Goal: Information Seeking & Learning: Find specific fact

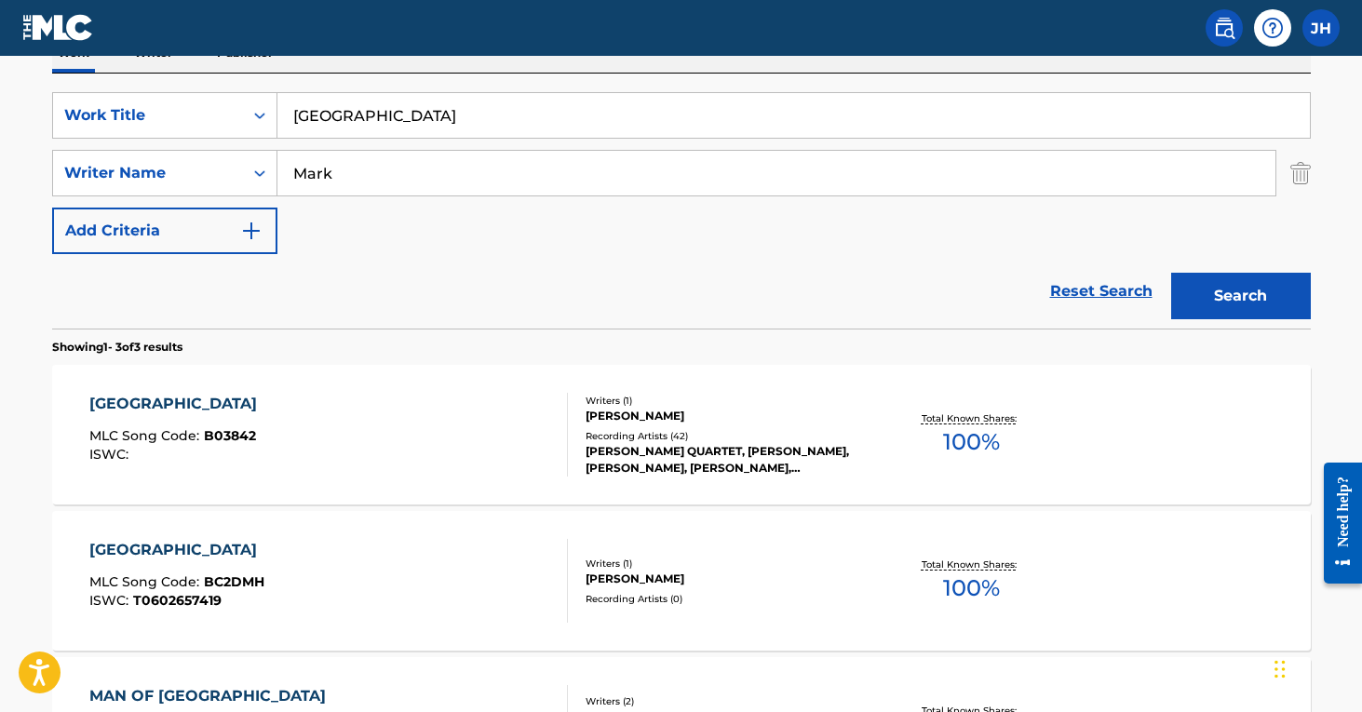
scroll to position [292, 0]
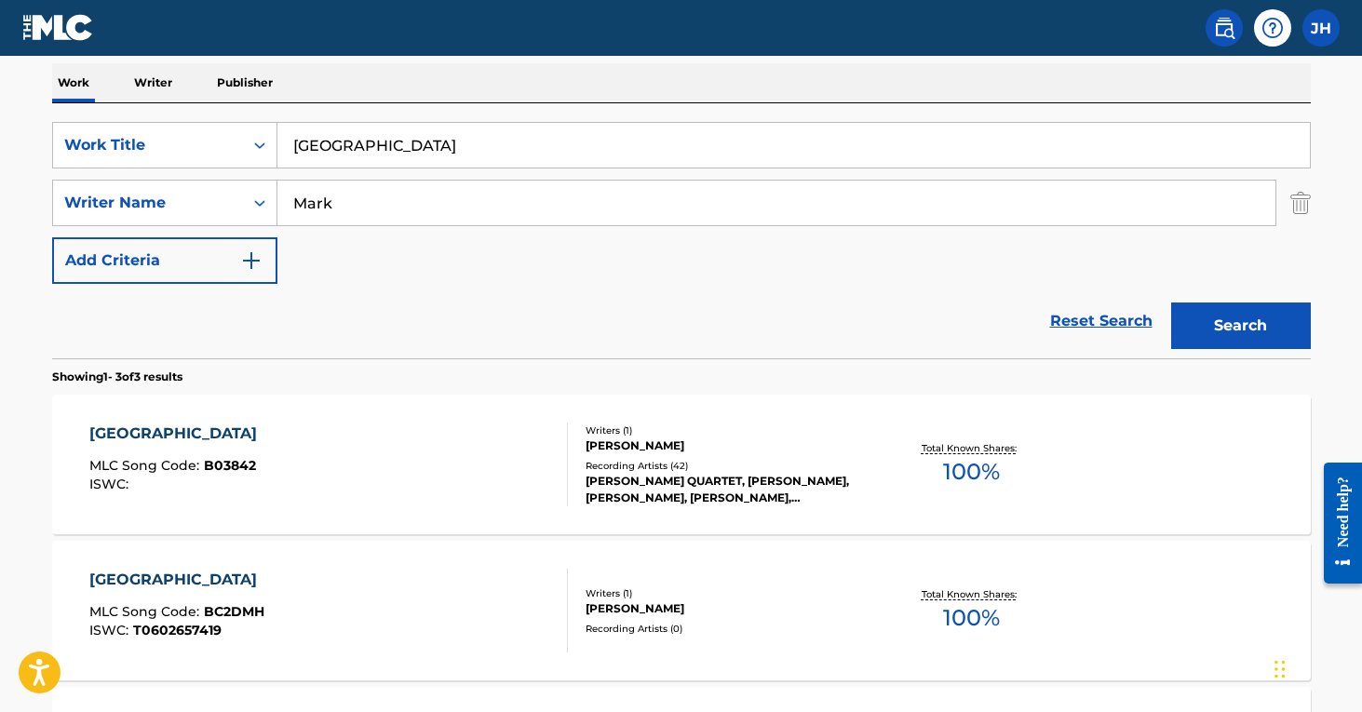
click at [1301, 206] on img "Search Form" at bounding box center [1300, 203] width 20 height 47
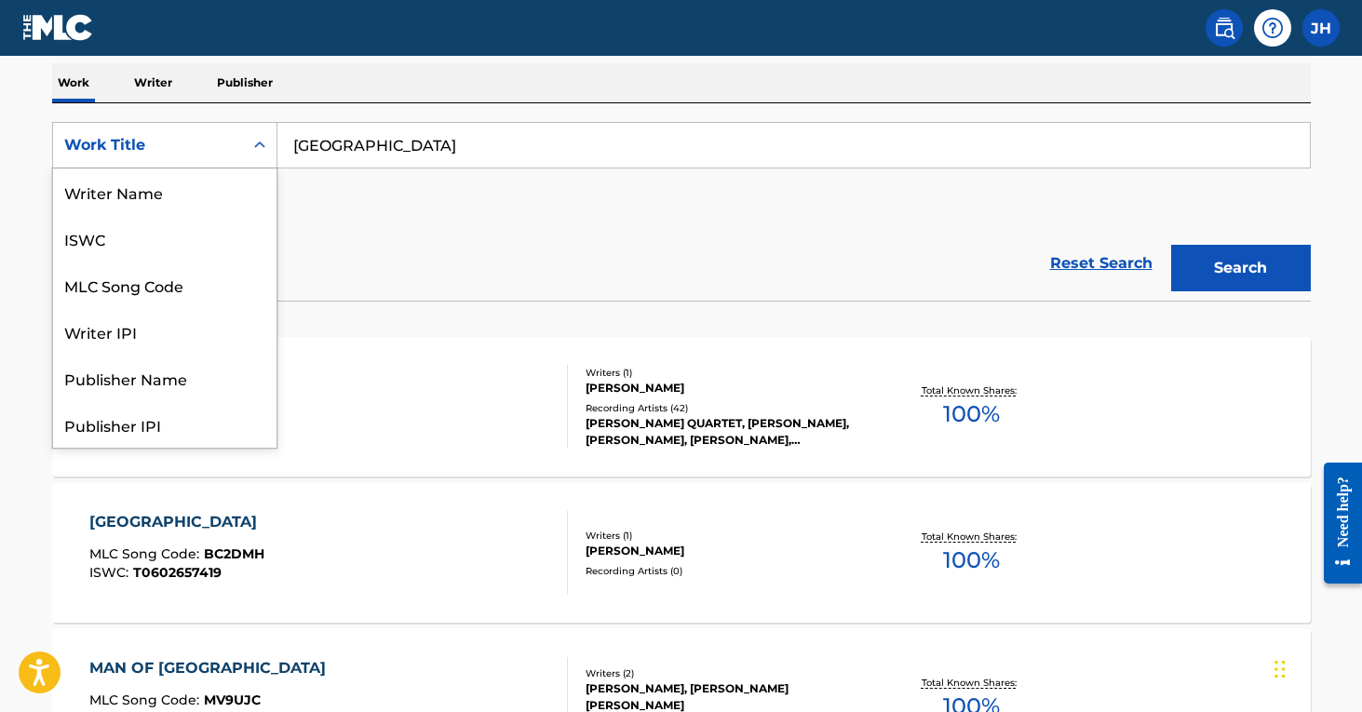
click at [250, 153] on icon "Search Form" at bounding box center [259, 145] width 19 height 19
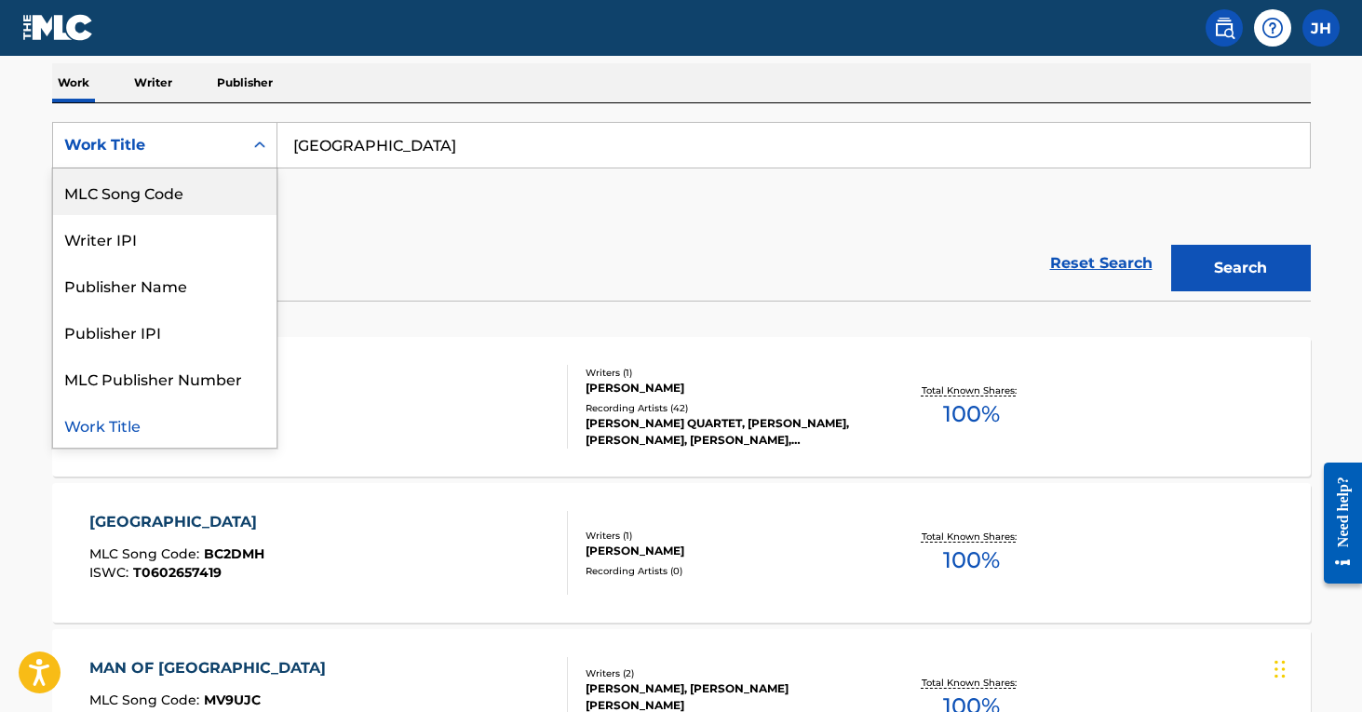
click at [230, 193] on div "MLC Song Code" at bounding box center [164, 191] width 223 height 47
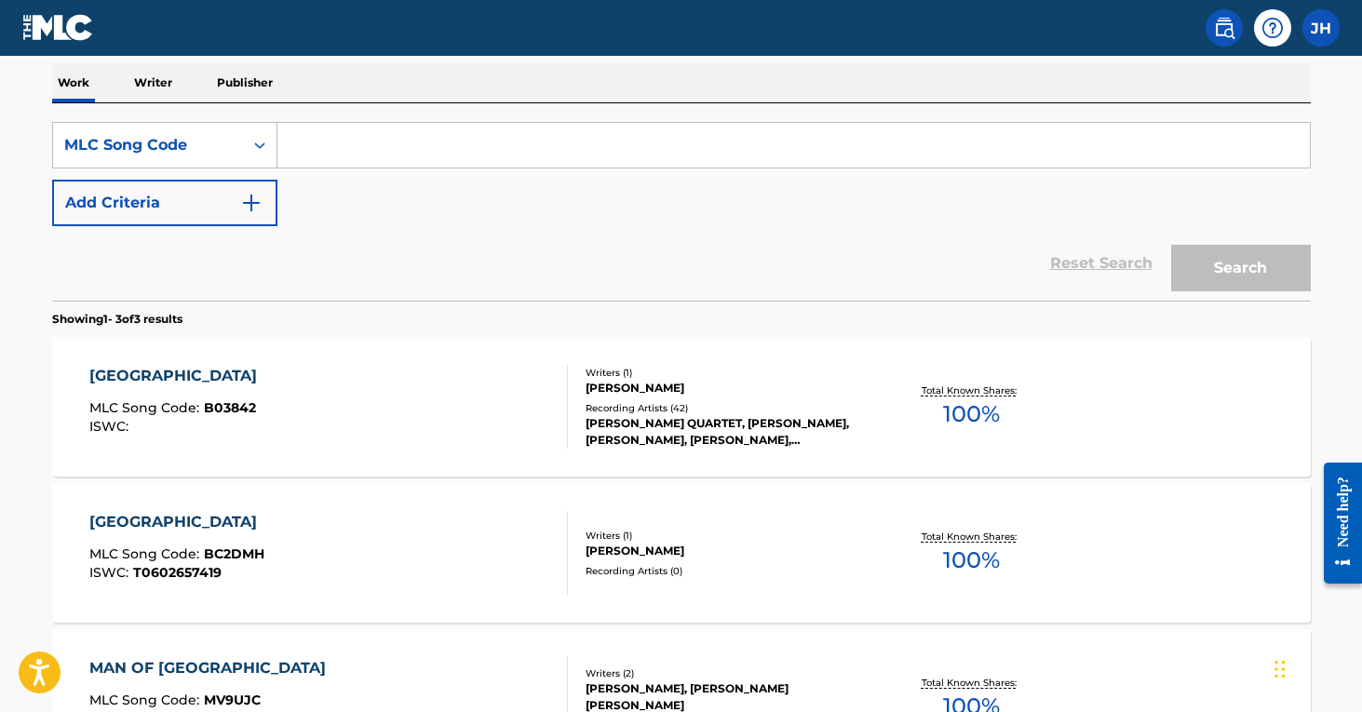
click at [393, 143] on input "Search Form" at bounding box center [793, 145] width 1032 height 45
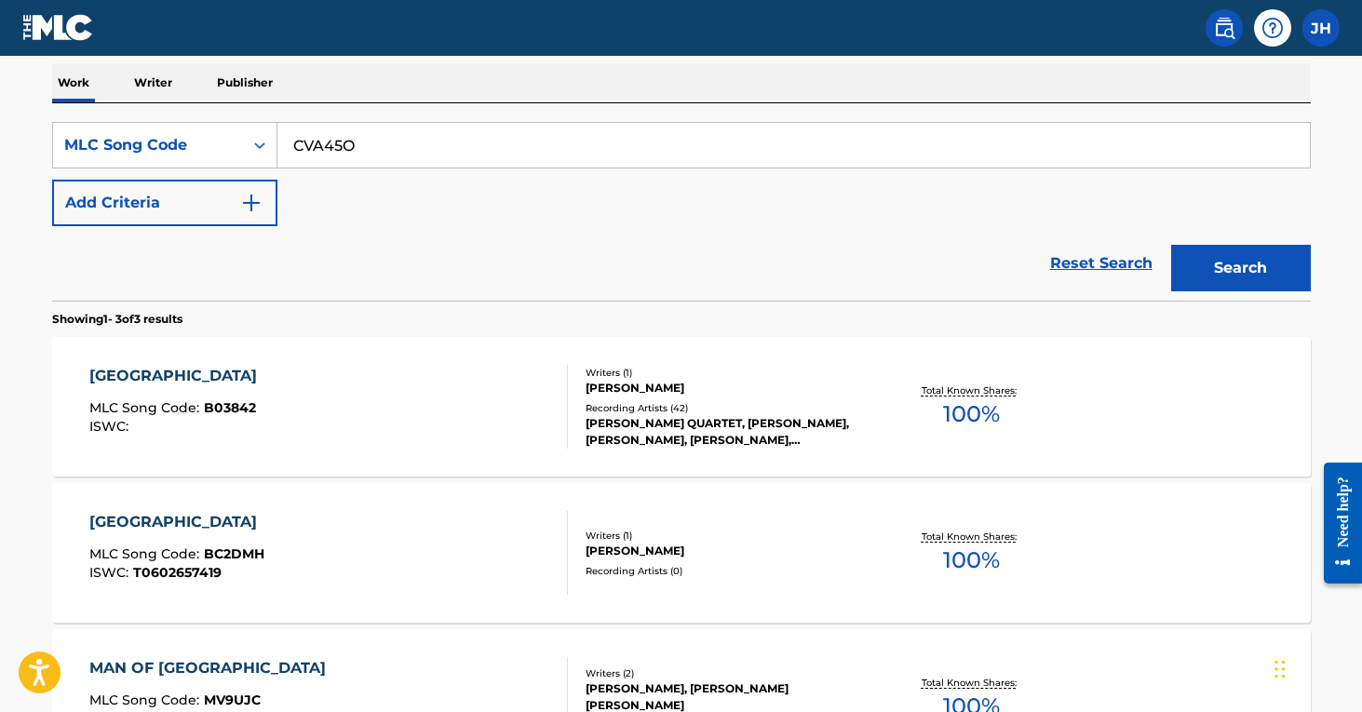
type input "CVA45O"
click at [1240, 268] on button "Search" at bounding box center [1241, 268] width 140 height 47
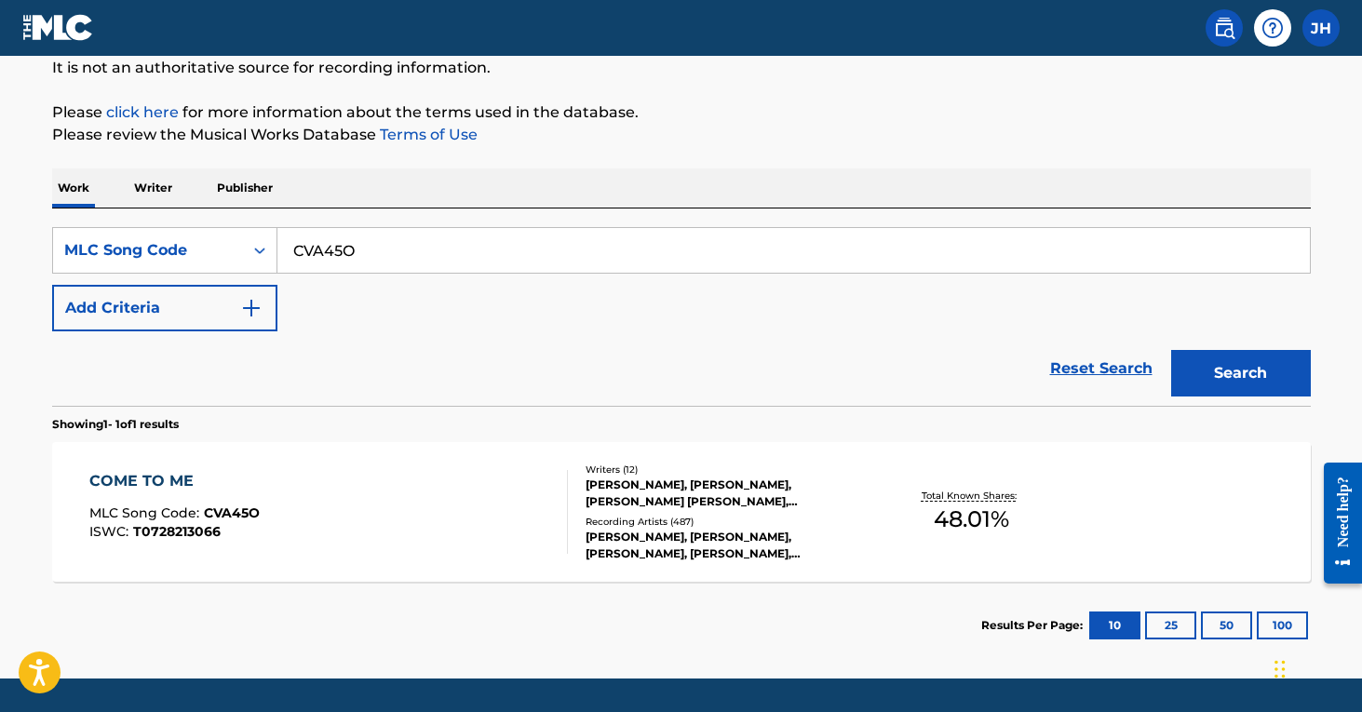
scroll to position [188, 0]
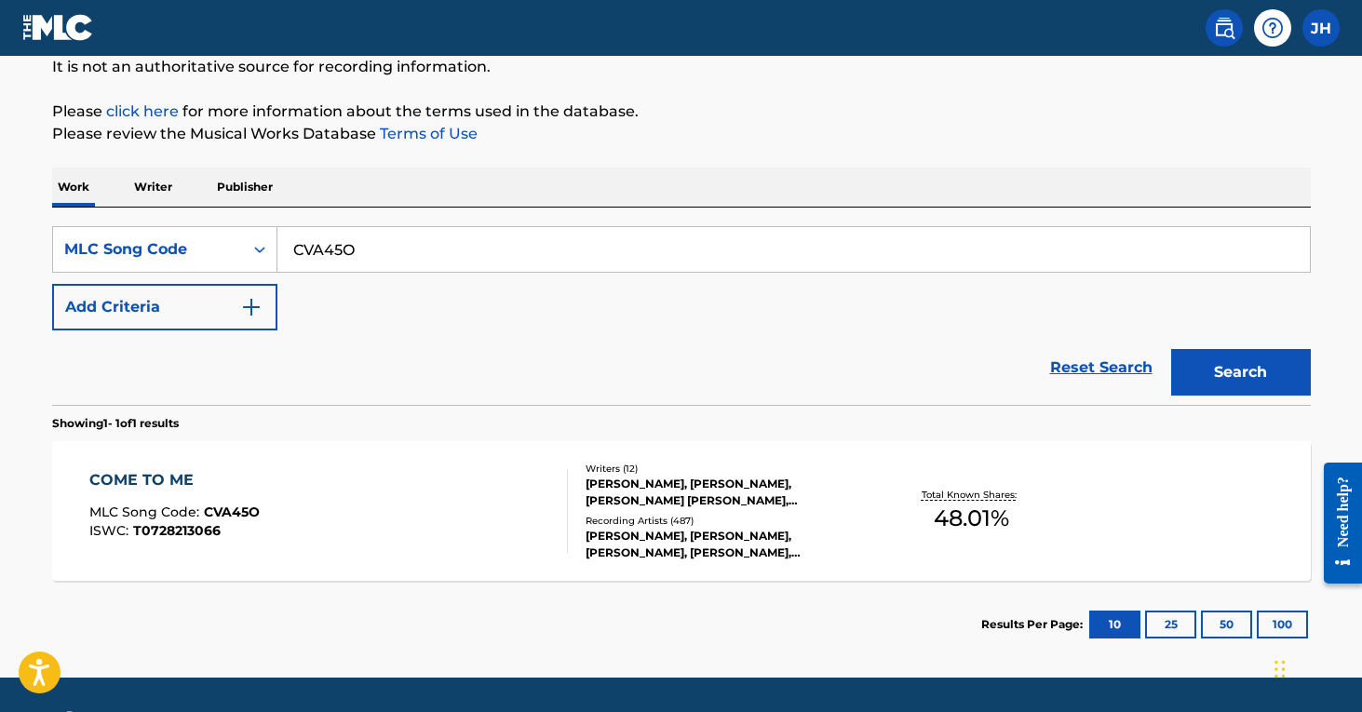
click at [697, 562] on div "COME TO ME MLC Song Code : CVA45O ISWC : T0728213066 Writers ( 12 ) DEONGELO HO…" at bounding box center [681, 511] width 1258 height 140
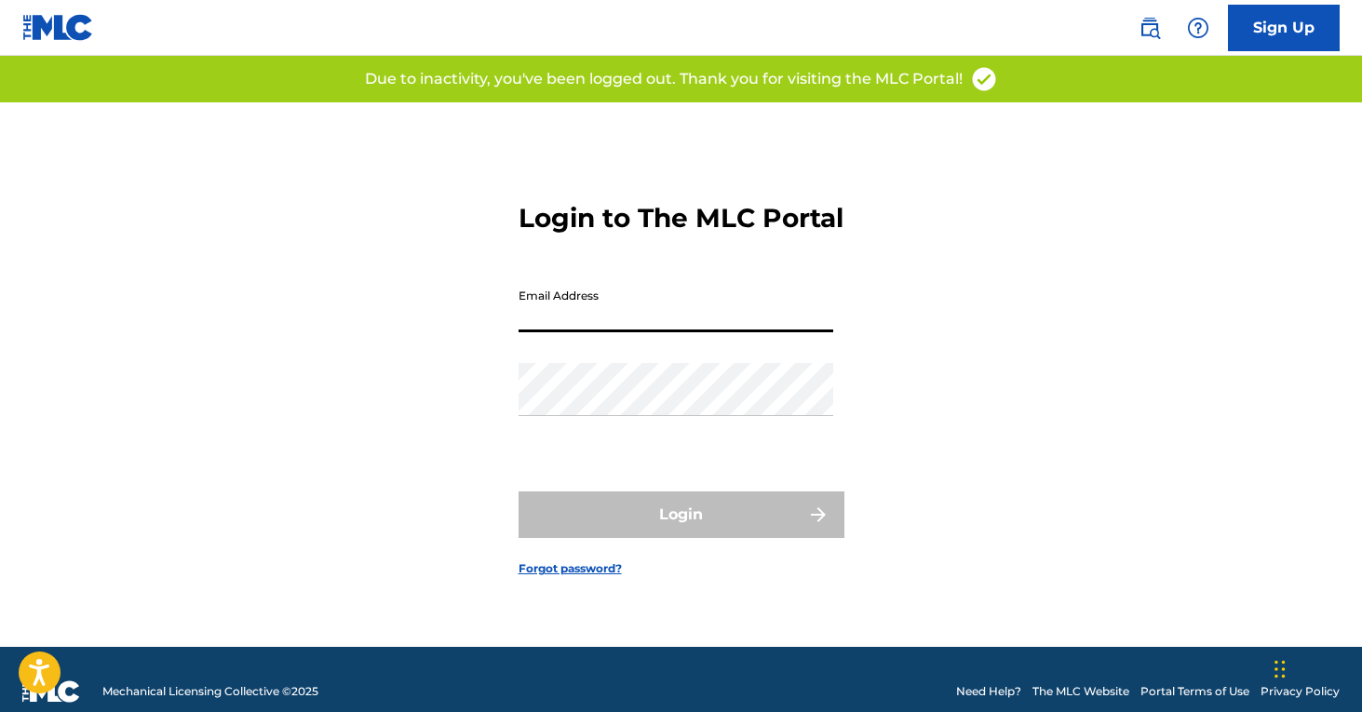
type input "[PERSON_NAME][EMAIL_ADDRESS][PERSON_NAME][DOMAIN_NAME]"
click at [680, 530] on button "Login" at bounding box center [681, 514] width 326 height 47
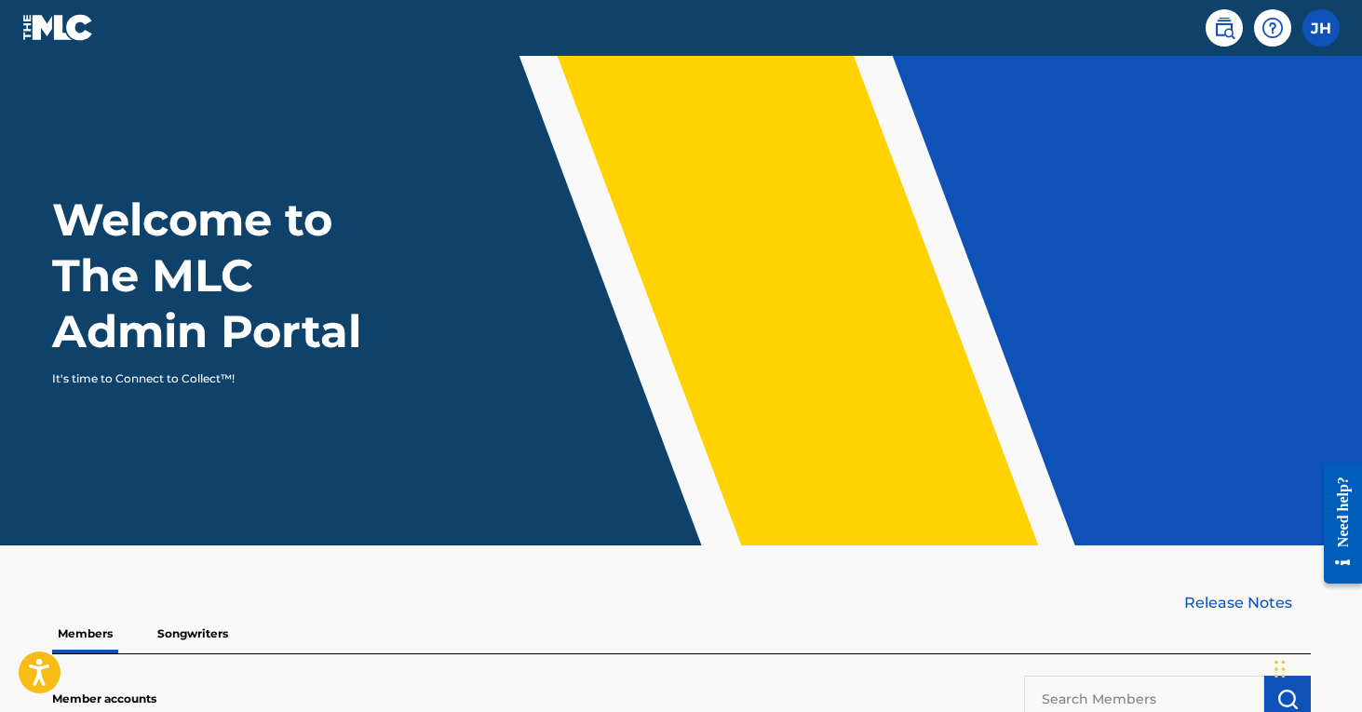
click at [1233, 28] on img at bounding box center [1224, 28] width 22 height 22
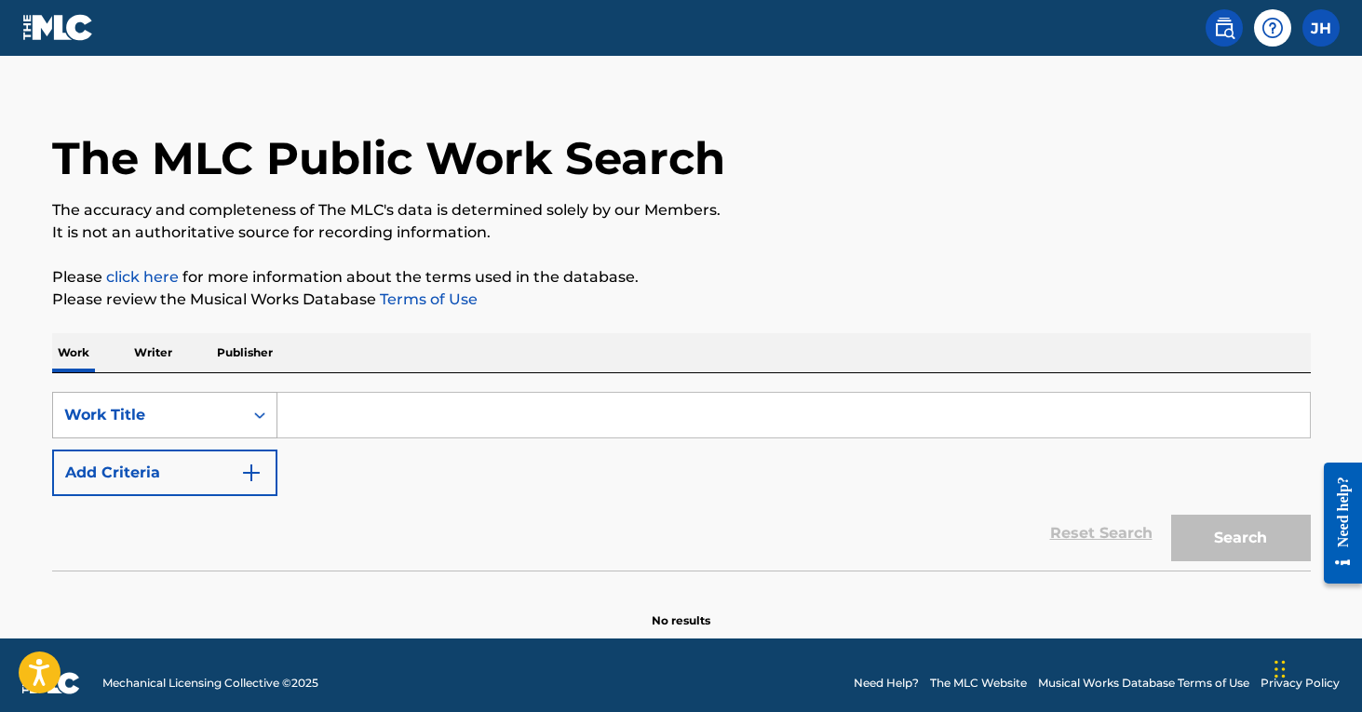
click at [264, 430] on div "Search Form" at bounding box center [260, 415] width 34 height 34
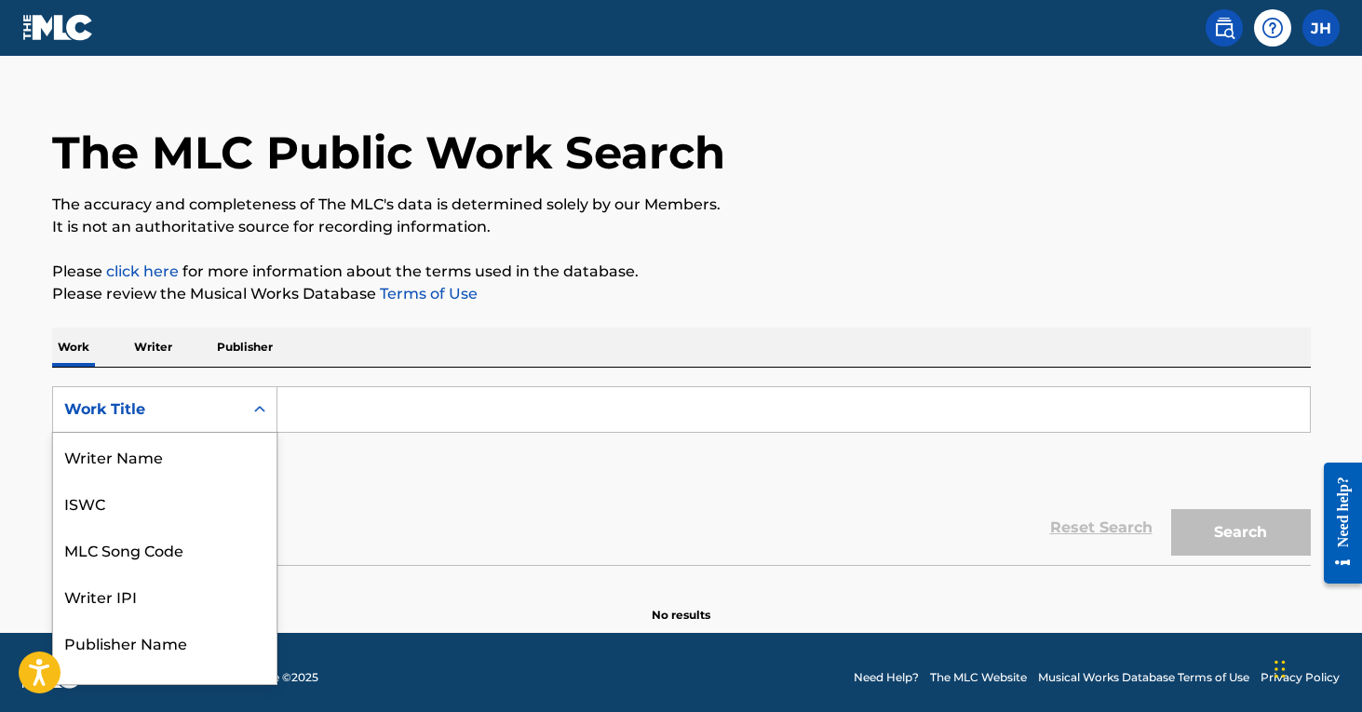
scroll to position [93, 0]
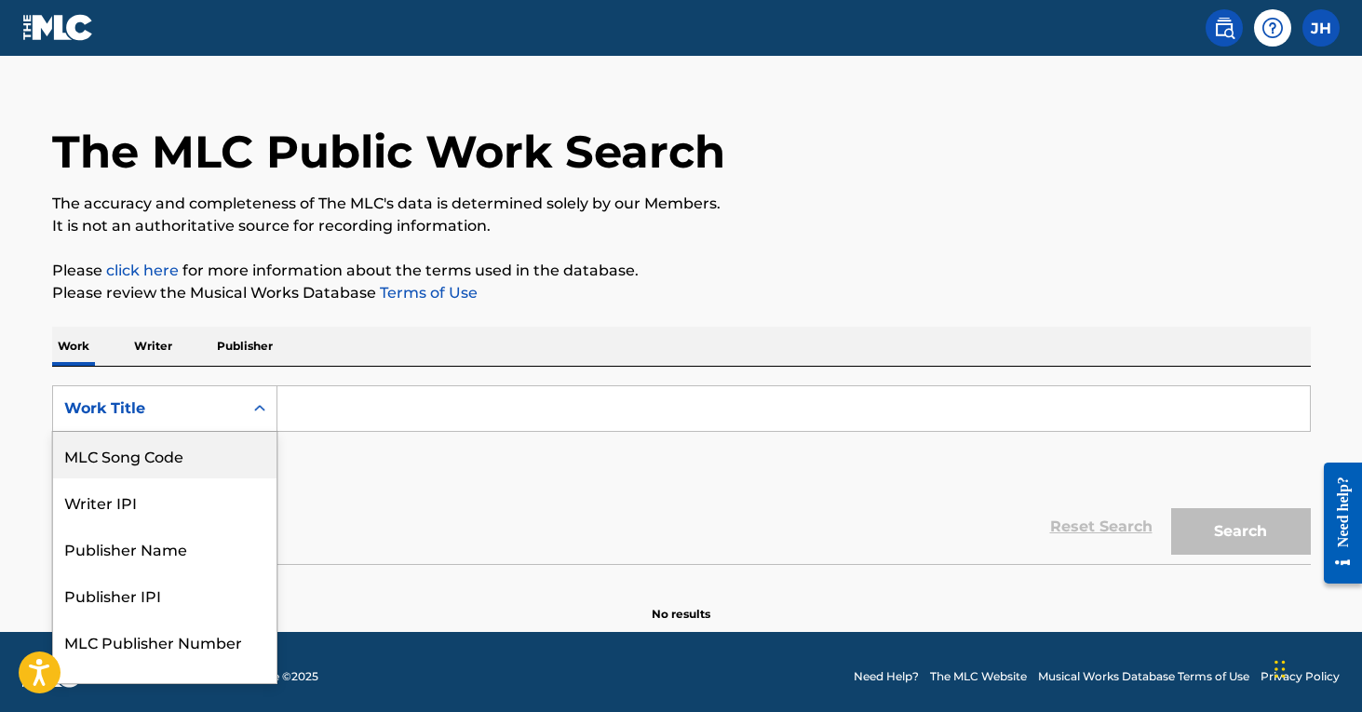
click at [235, 451] on div "MLC Song Code" at bounding box center [164, 455] width 223 height 47
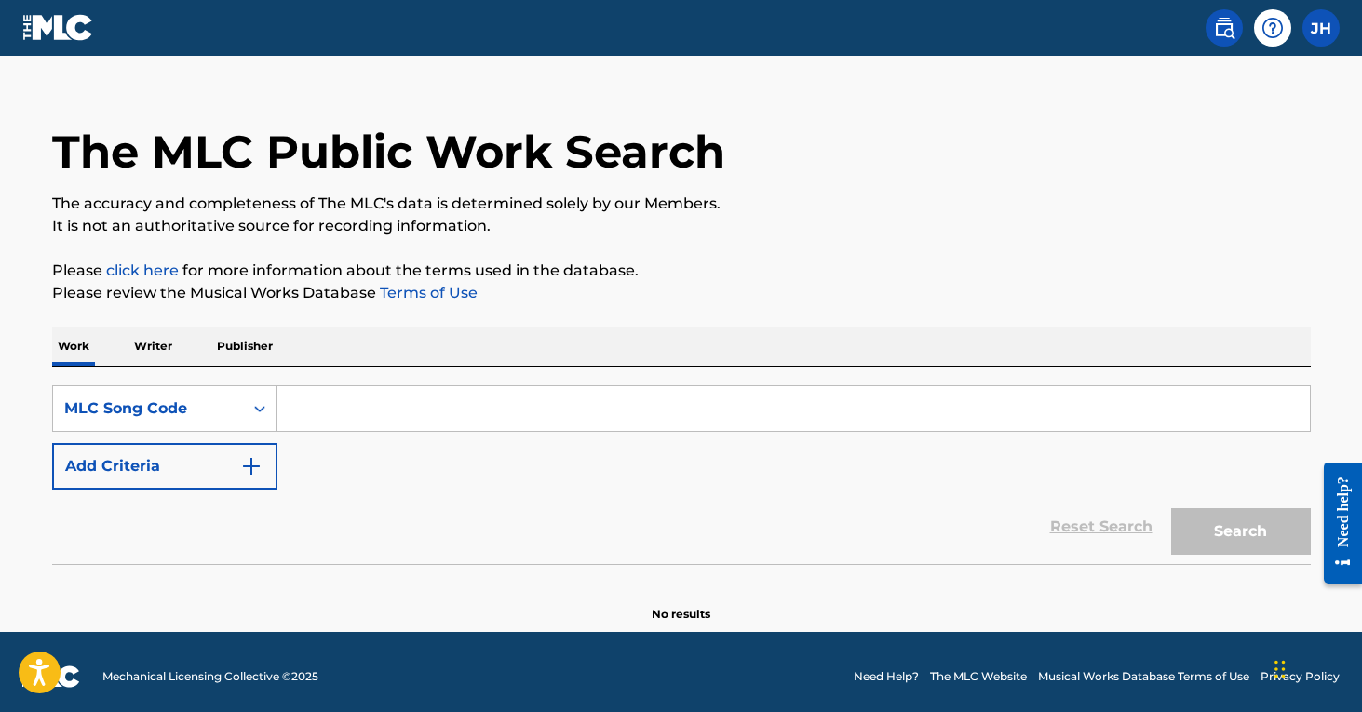
click at [314, 399] on input "Search Form" at bounding box center [793, 408] width 1032 height 45
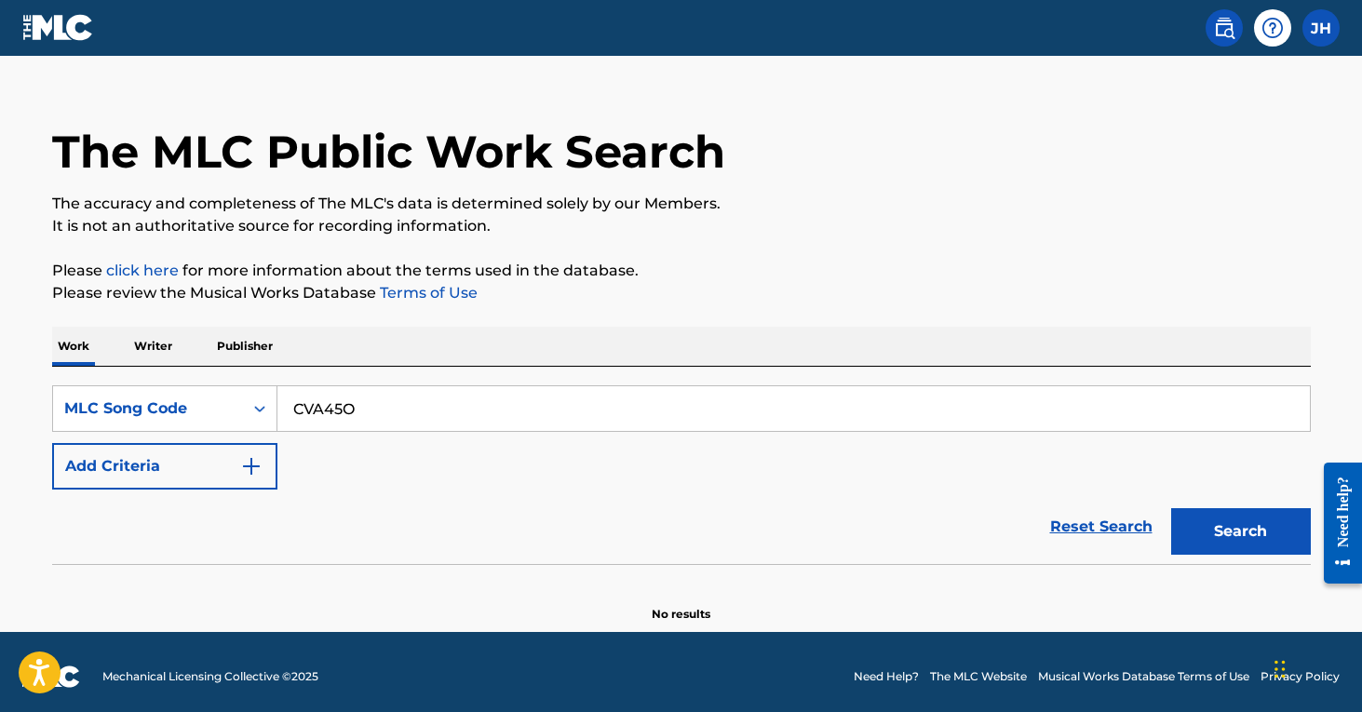
type input "CVA45O"
click at [1240, 531] on button "Search" at bounding box center [1241, 531] width 140 height 47
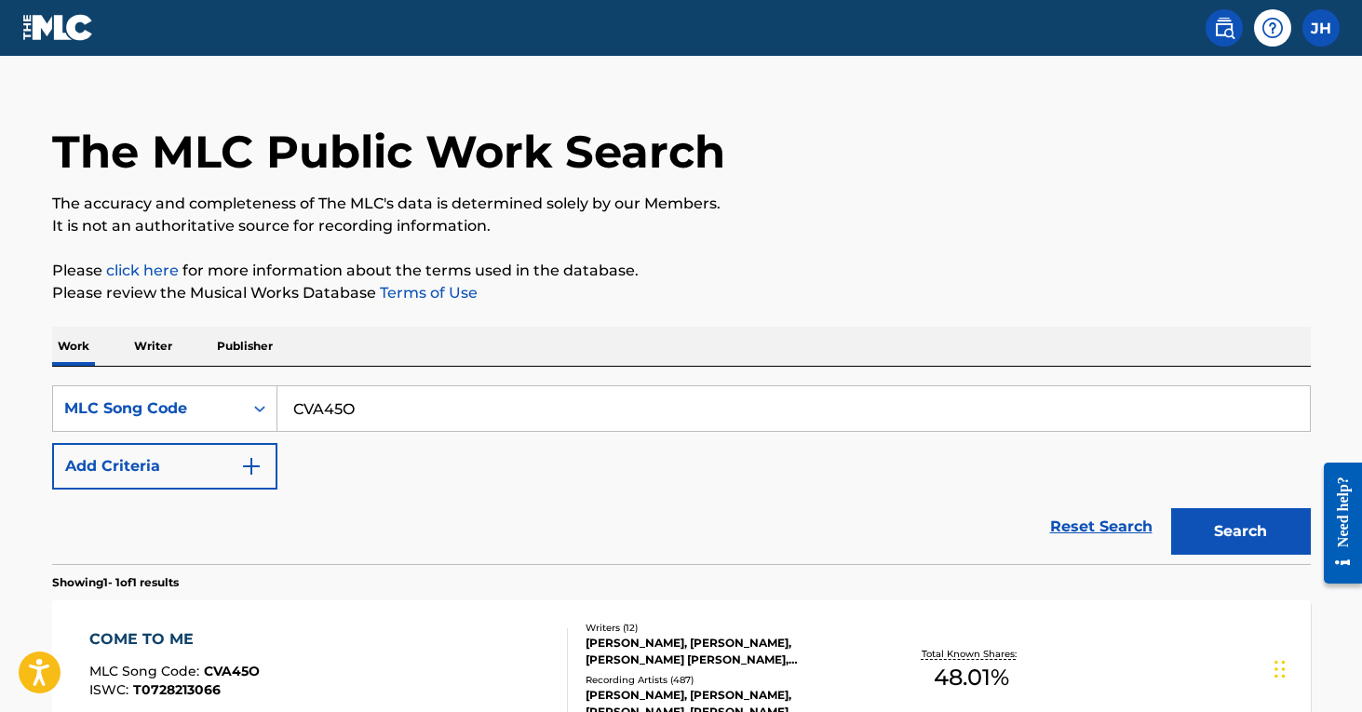
click at [641, 635] on div "[PERSON_NAME], [PERSON_NAME], [PERSON_NAME] [PERSON_NAME], [PERSON_NAME], [PERS…" at bounding box center [725, 652] width 281 height 34
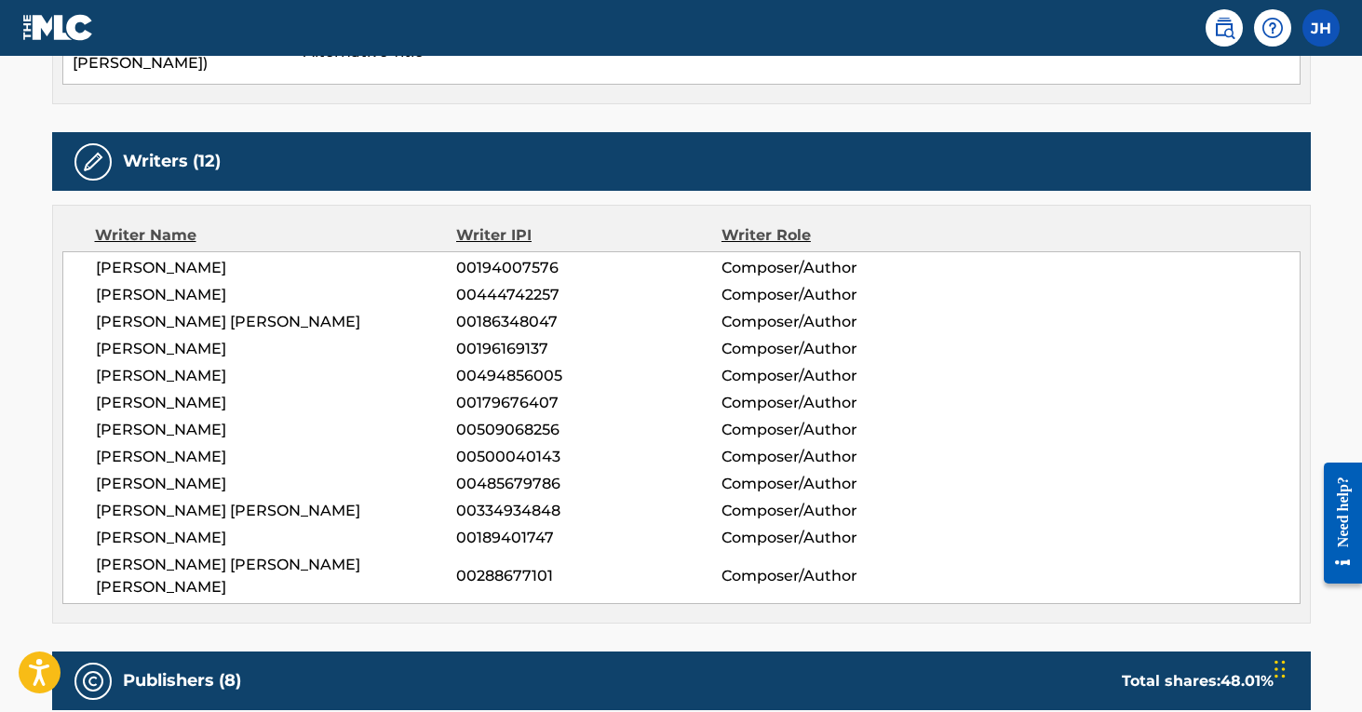
scroll to position [736, 0]
